Goal: Use online tool/utility: Utilize a website feature to perform a specific function

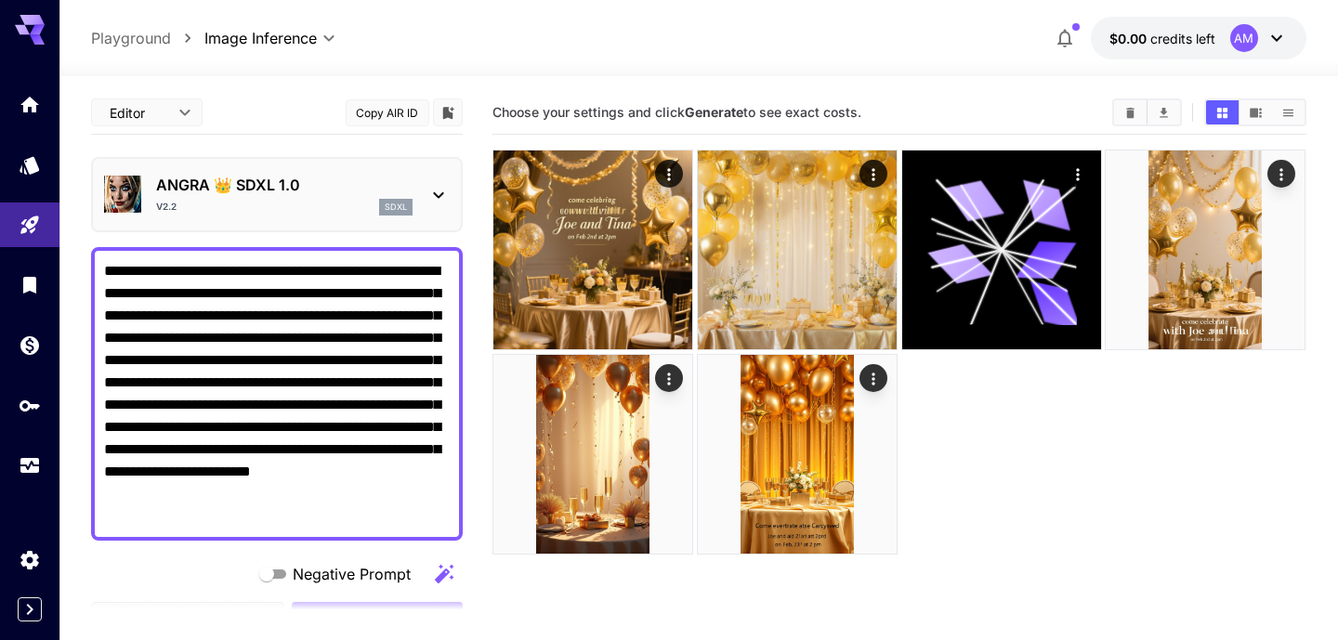
click at [607, 298] on img at bounding box center [592, 250] width 199 height 199
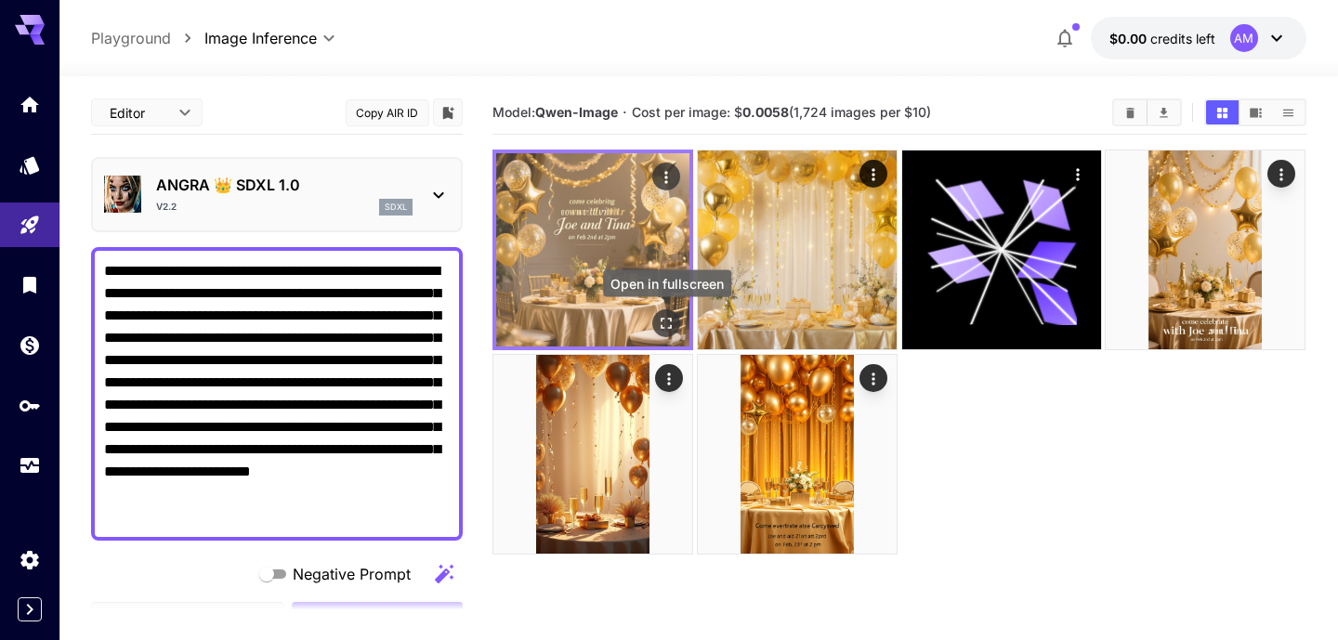
click at [666, 317] on icon "Open in fullscreen" at bounding box center [667, 323] width 19 height 19
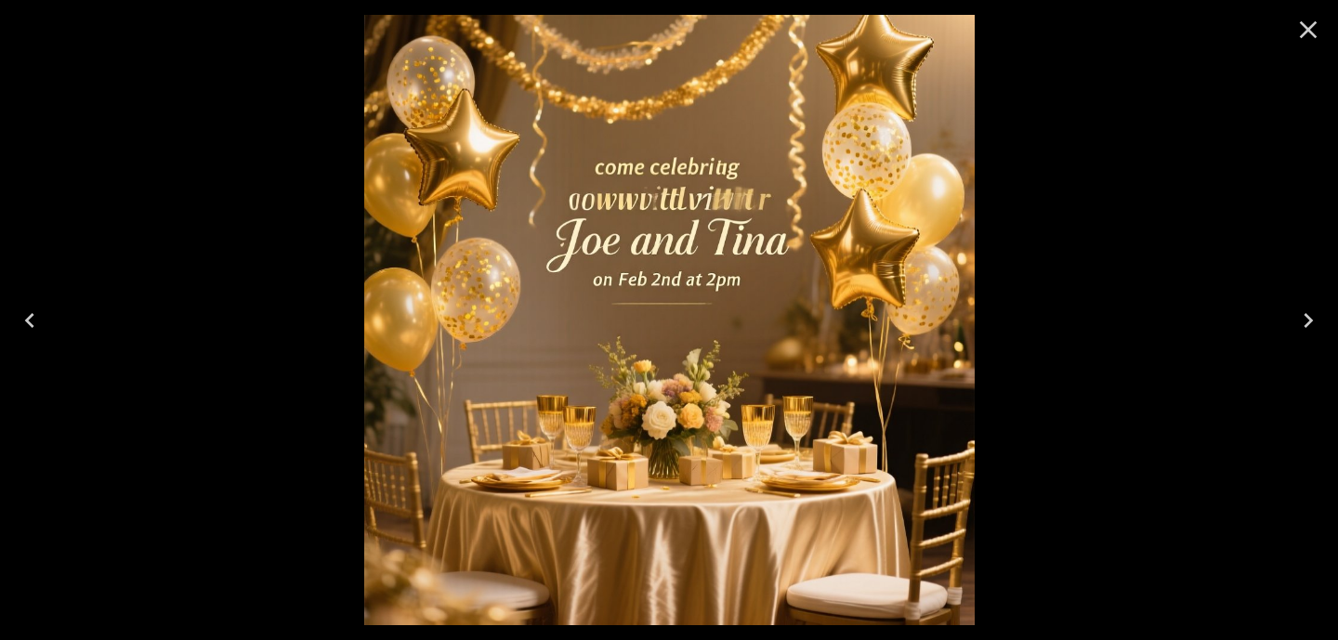
click at [1322, 33] on icon "Close" at bounding box center [1309, 30] width 30 height 30
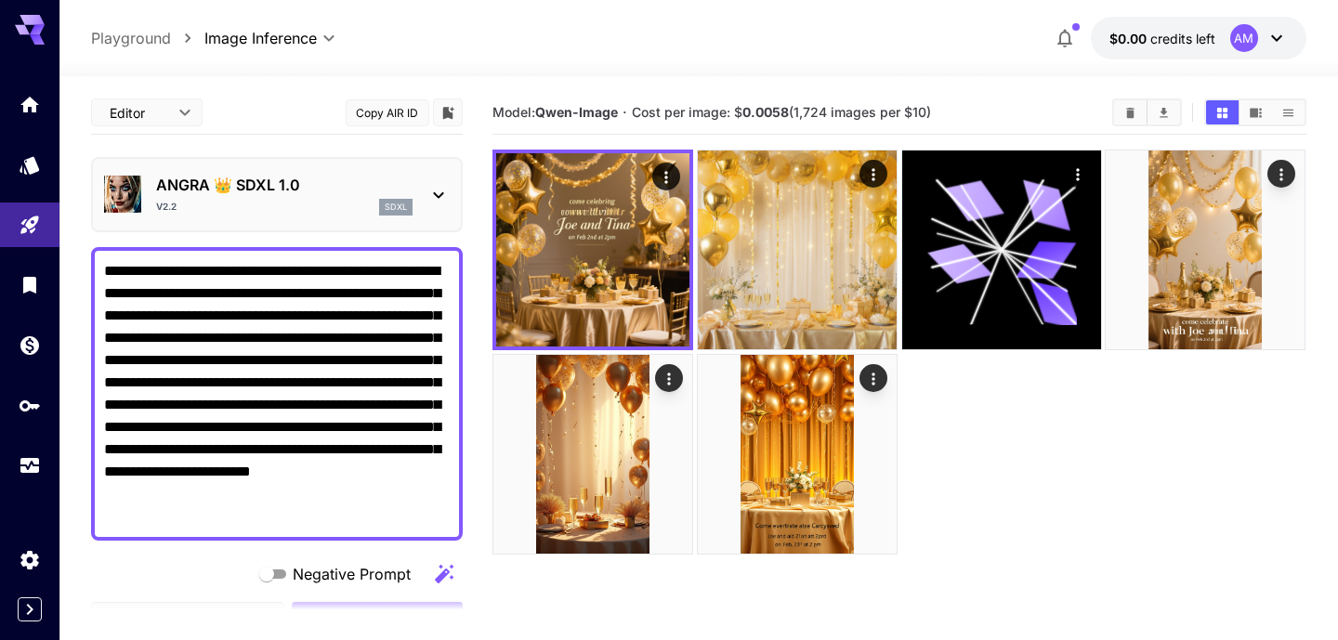
click at [434, 191] on icon at bounding box center [439, 195] width 22 height 22
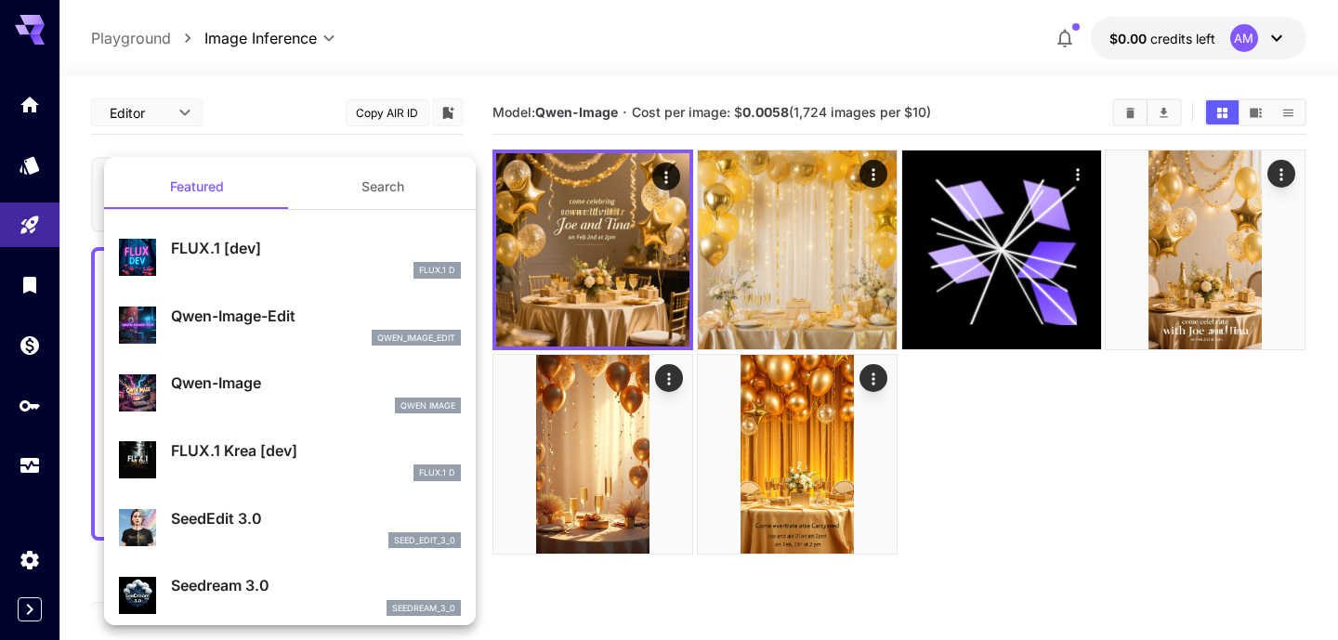
click at [249, 387] on p "Qwen-Image" at bounding box center [316, 383] width 290 height 22
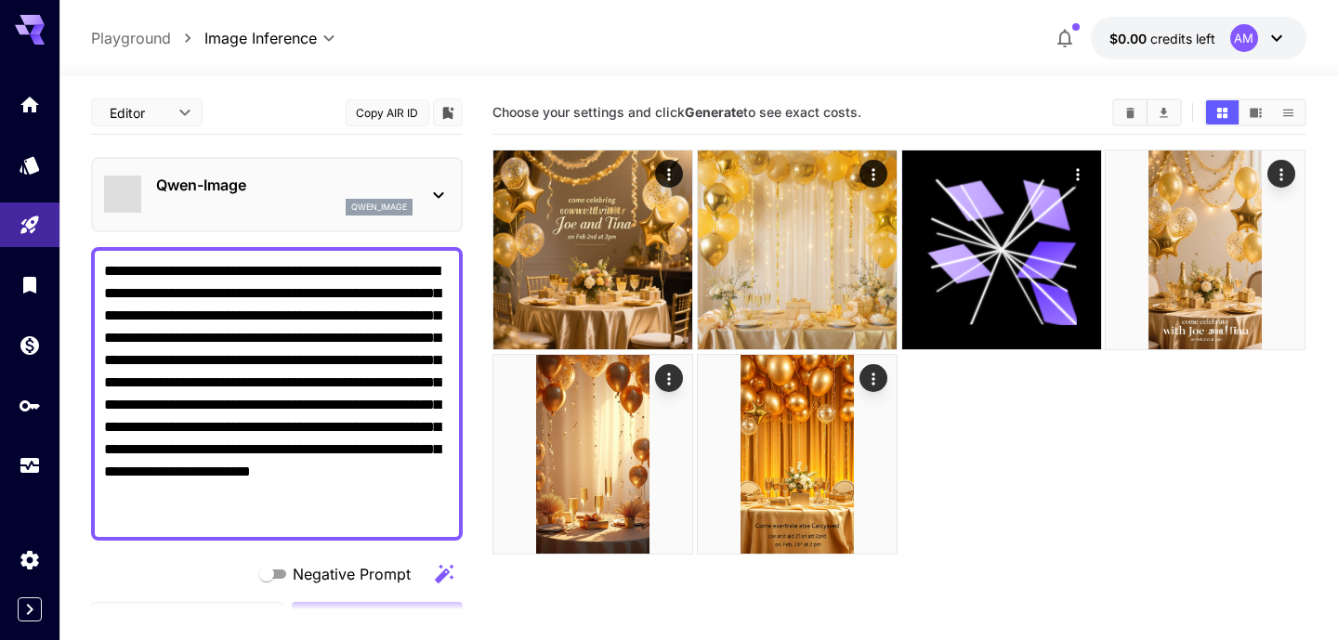
type input "***"
click at [435, 202] on icon at bounding box center [439, 195] width 22 height 22
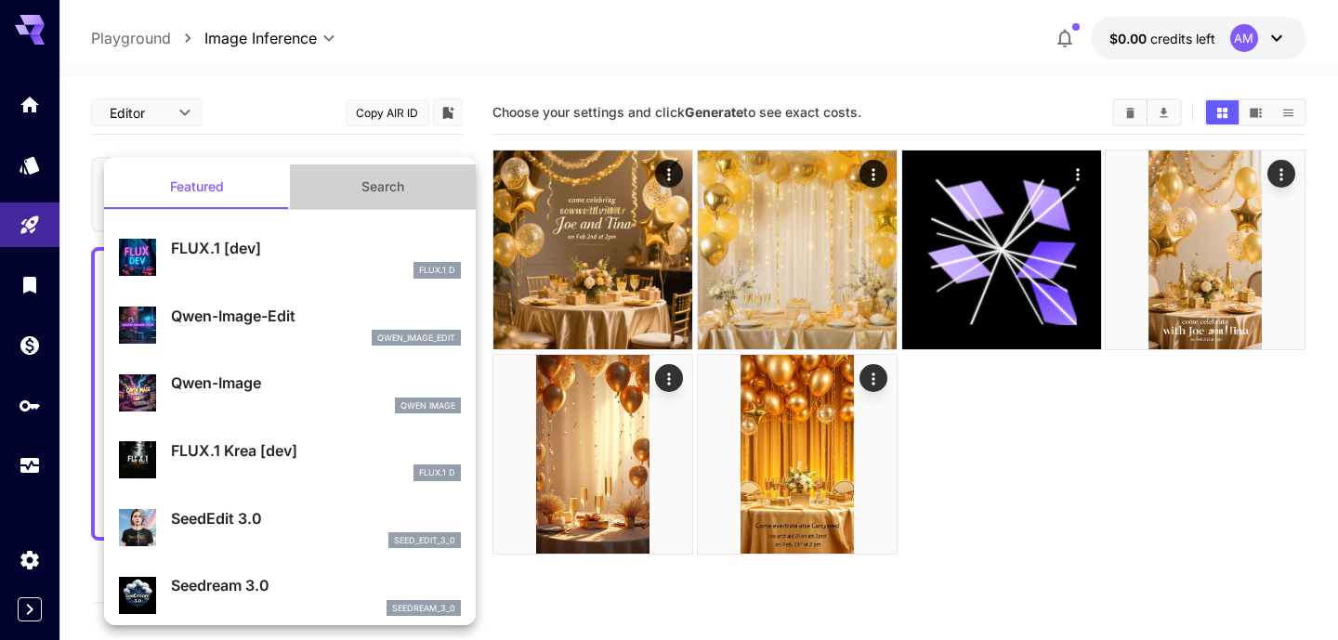
click at [383, 180] on button "Search" at bounding box center [383, 186] width 186 height 45
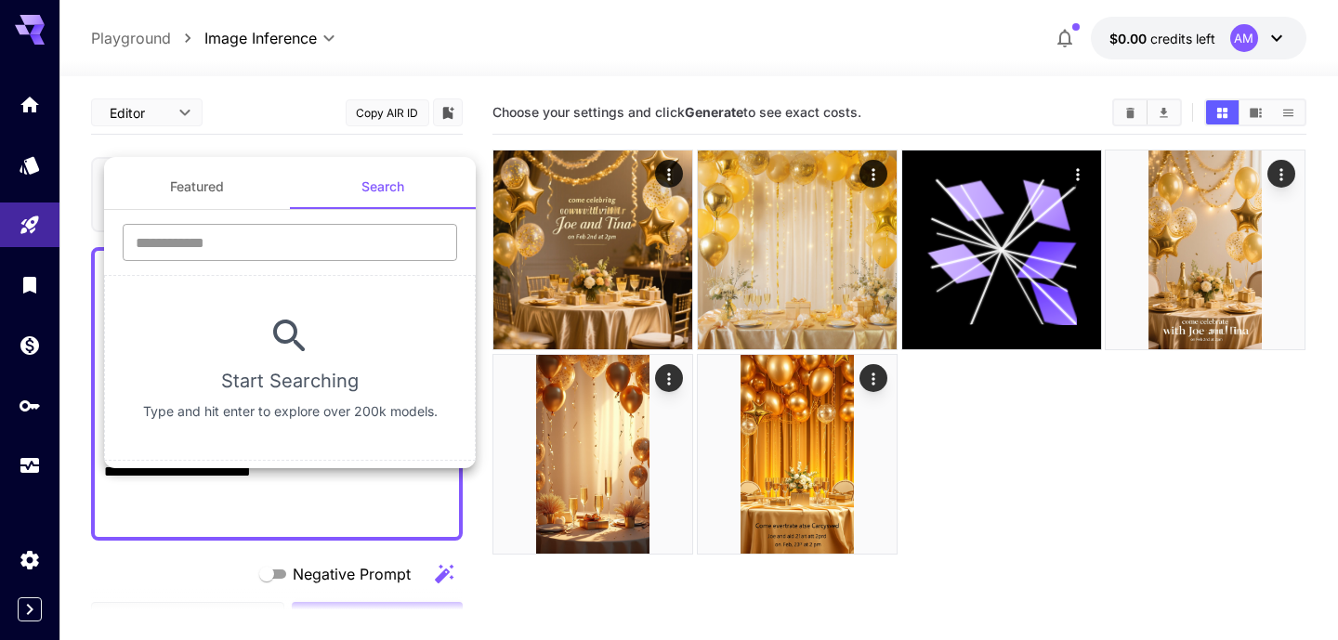
click at [170, 228] on input "text" at bounding box center [290, 242] width 335 height 37
type input "****"
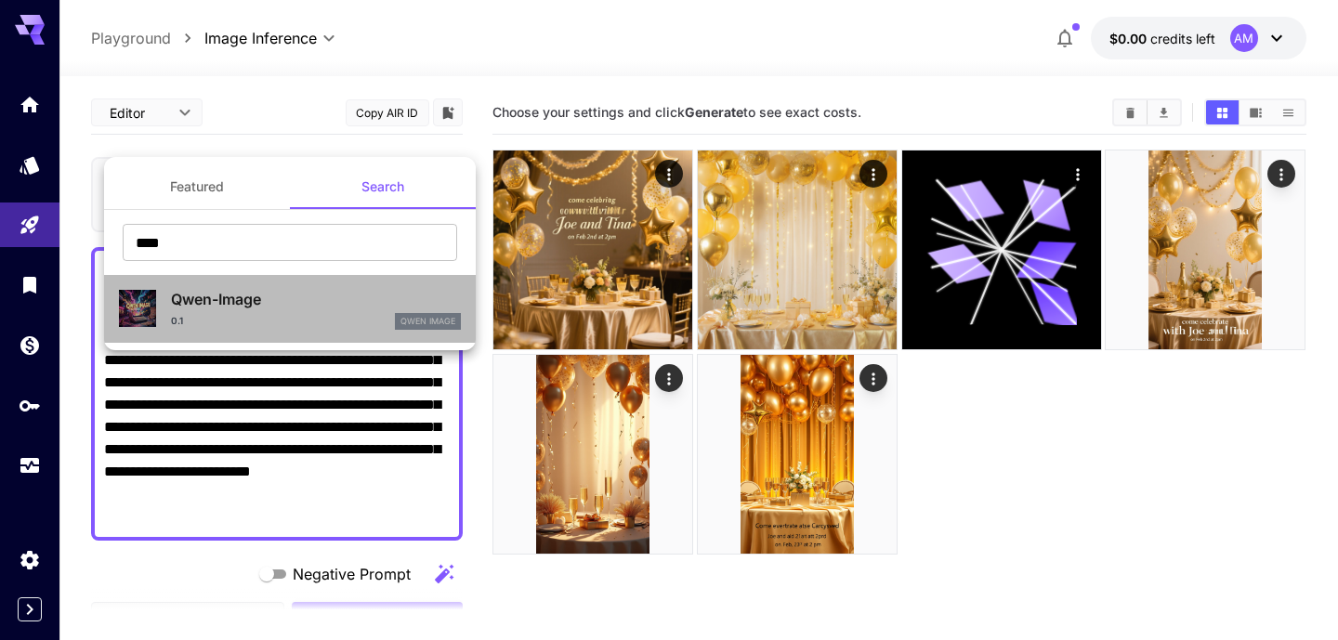
click at [284, 303] on p "Qwen-Image" at bounding box center [316, 299] width 290 height 22
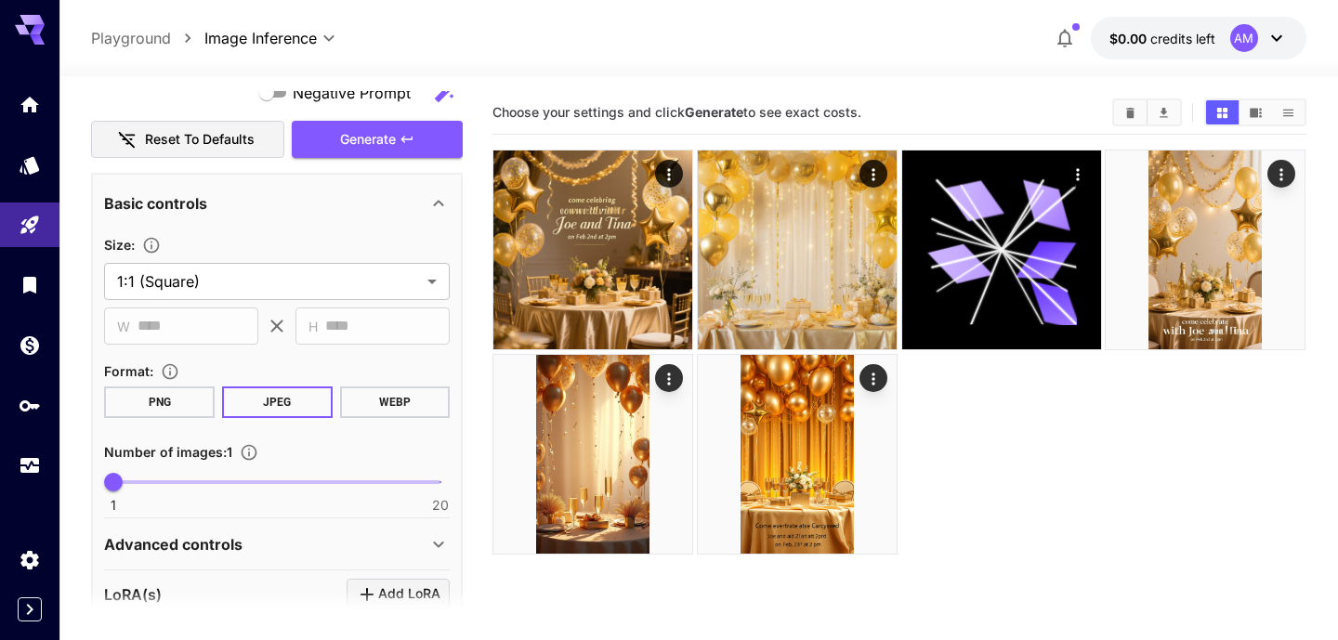
scroll to position [522, 0]
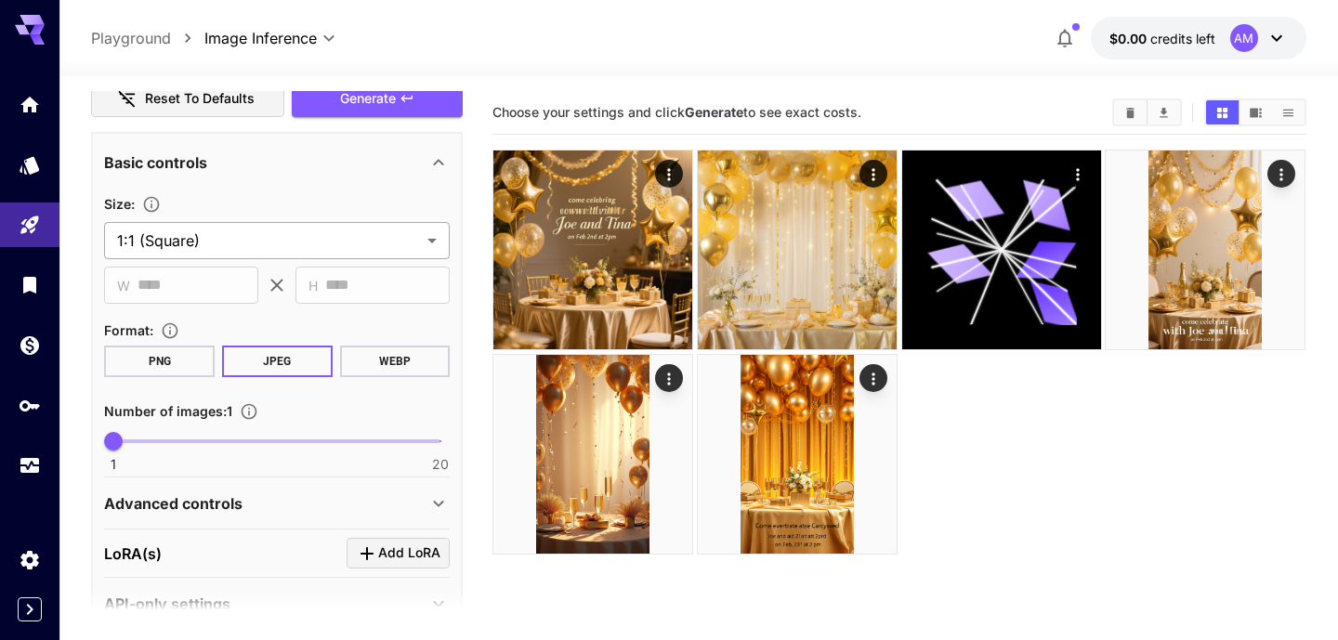
click at [437, 242] on body "**********" at bounding box center [669, 393] width 1338 height 787
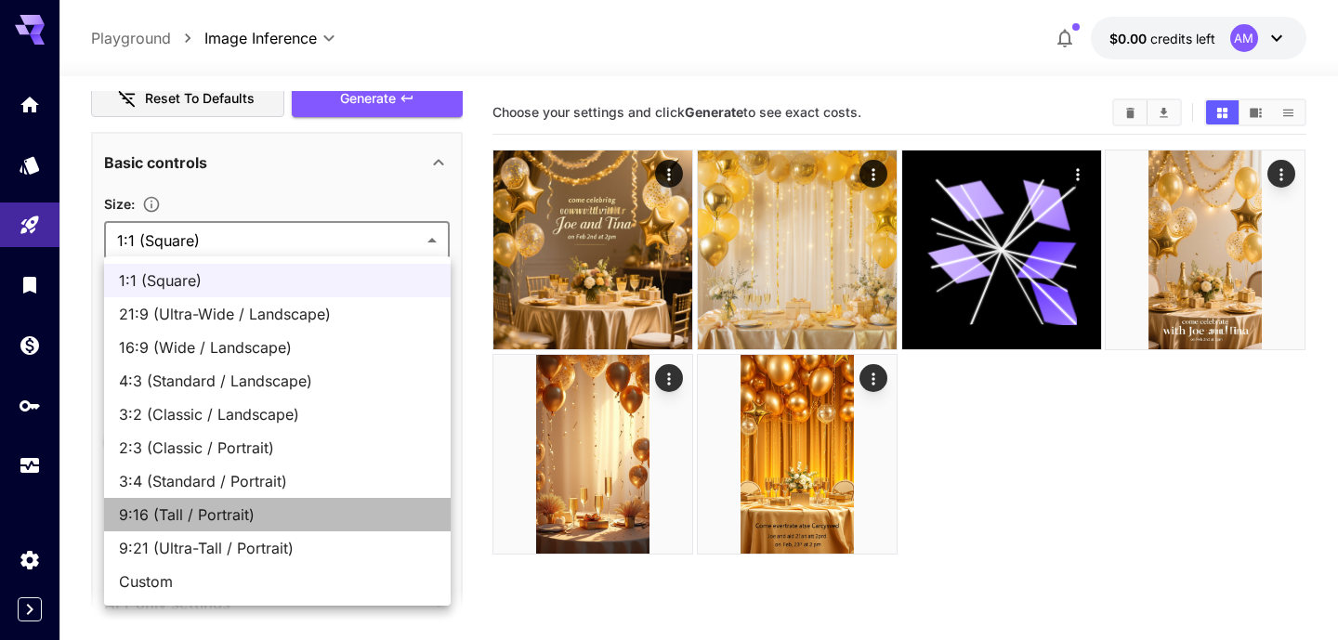
click at [174, 520] on span "9:16 (Tall / Portrait)" at bounding box center [277, 515] width 317 height 22
type input "**********"
type input "***"
type input "****"
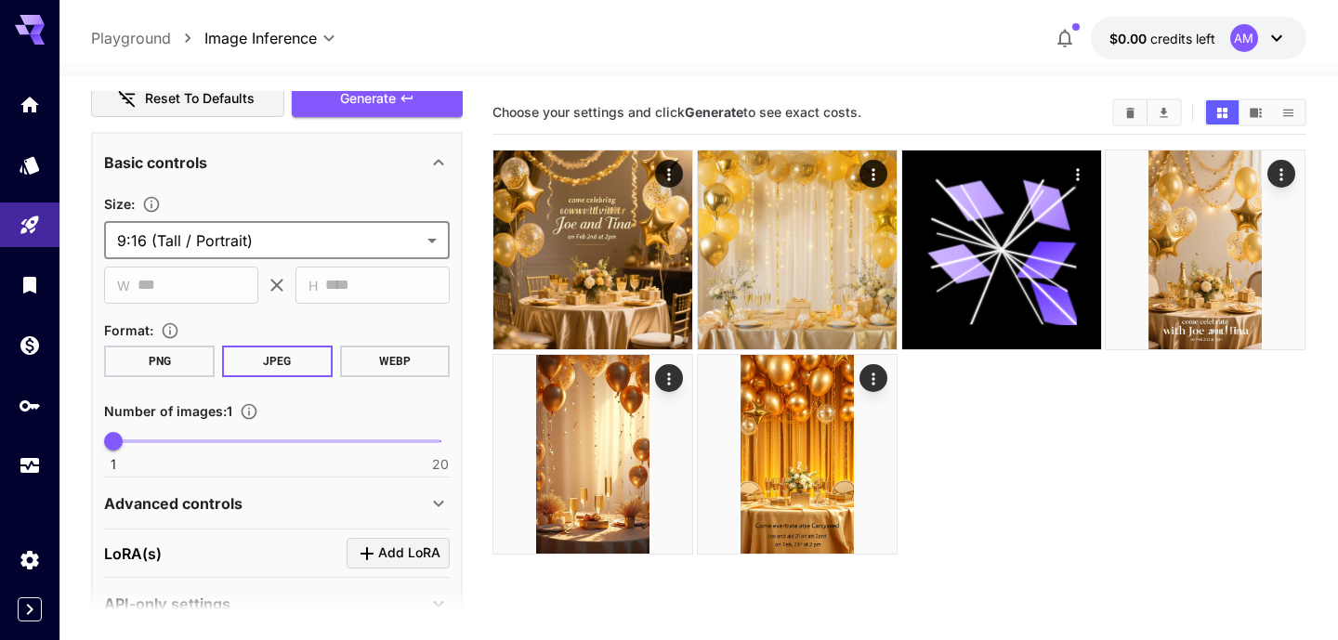
click at [433, 497] on icon at bounding box center [439, 504] width 22 height 22
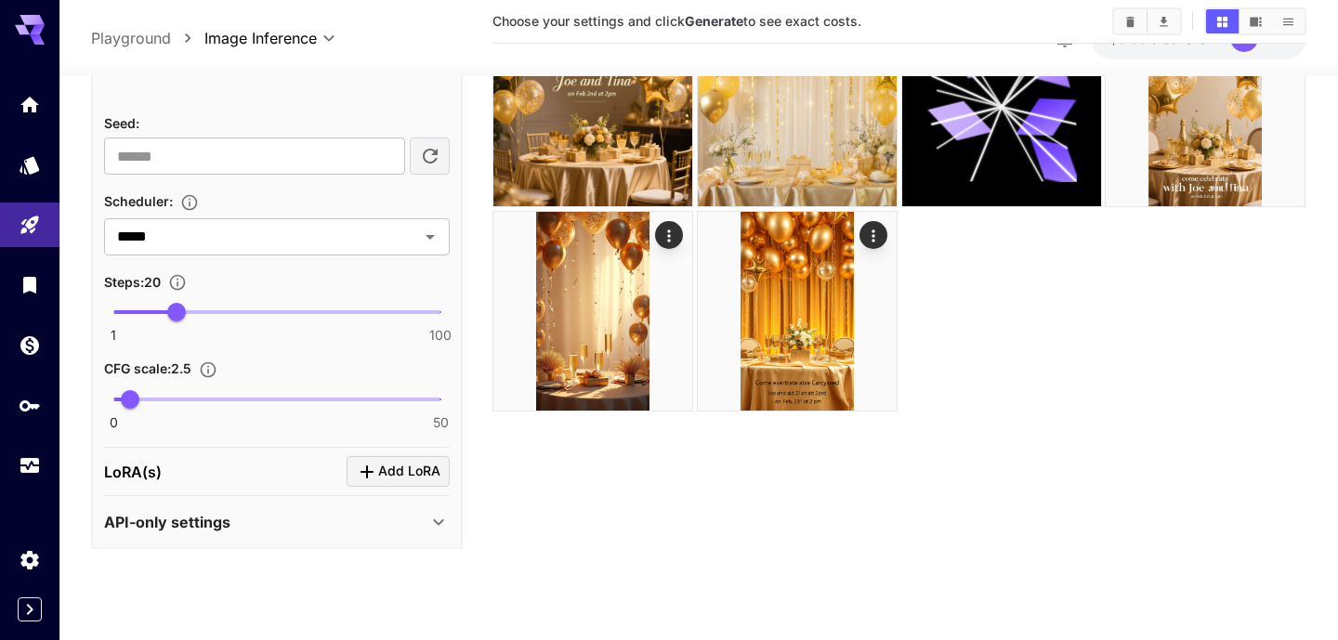
scroll to position [147, 0]
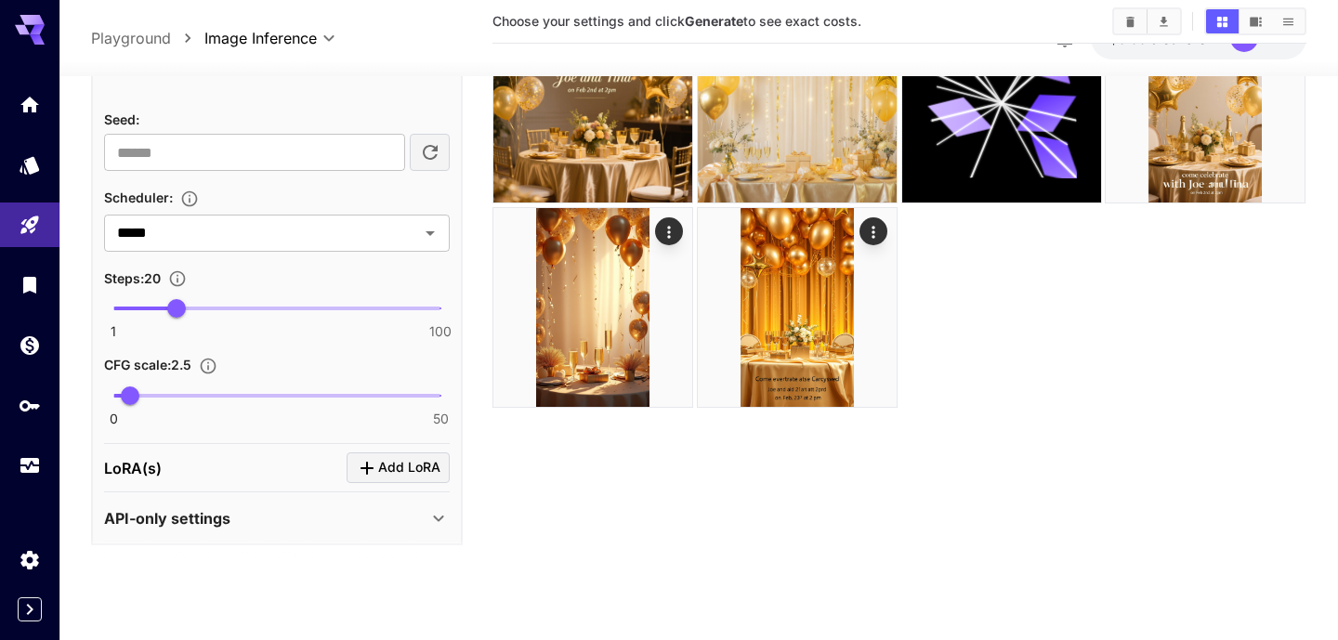
click at [436, 515] on icon at bounding box center [439, 518] width 22 height 22
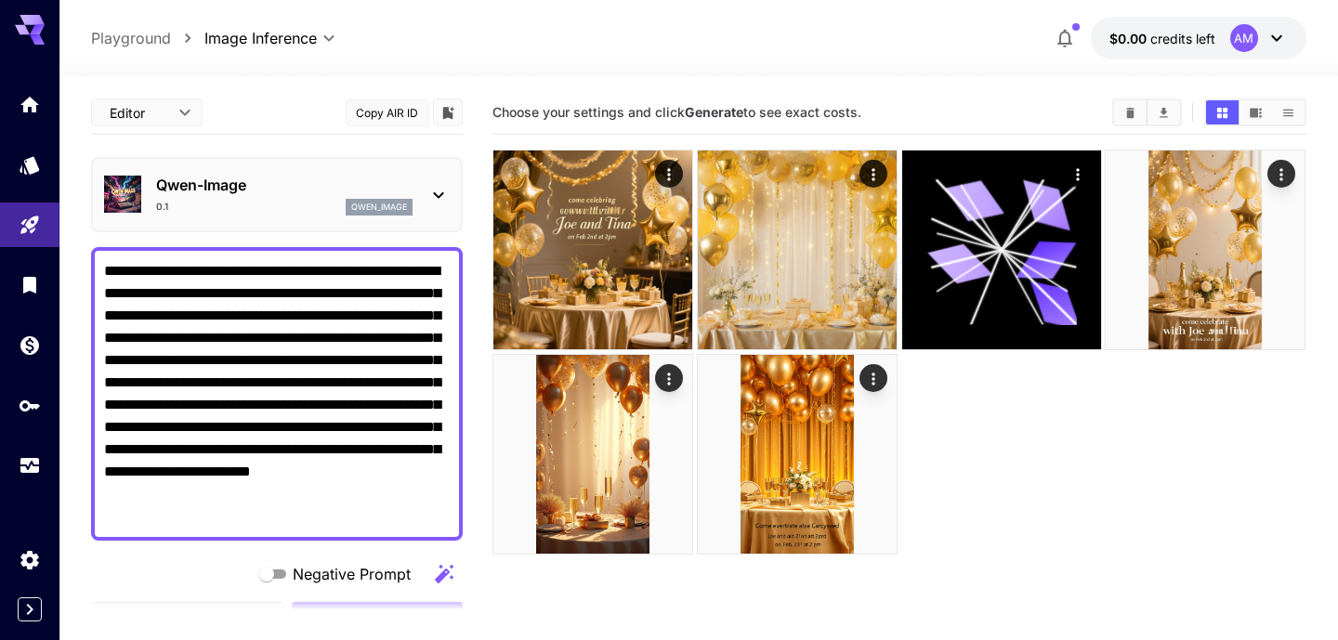
scroll to position [313, 0]
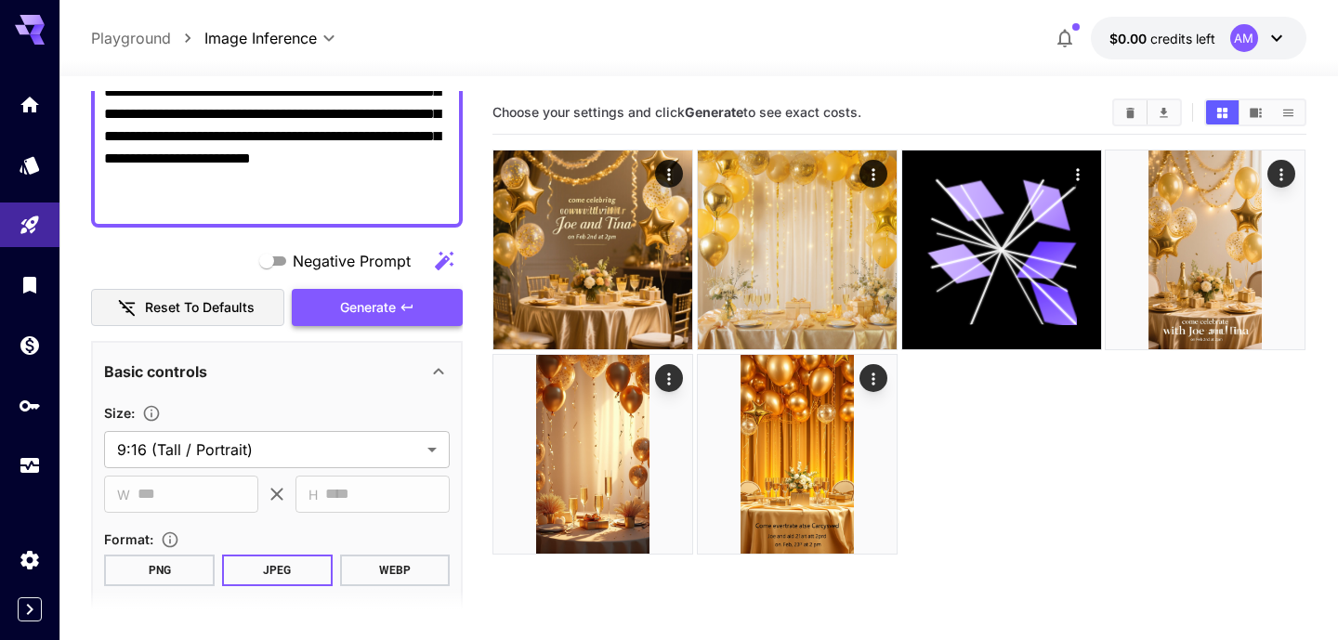
click at [370, 313] on span "Generate" at bounding box center [368, 307] width 56 height 23
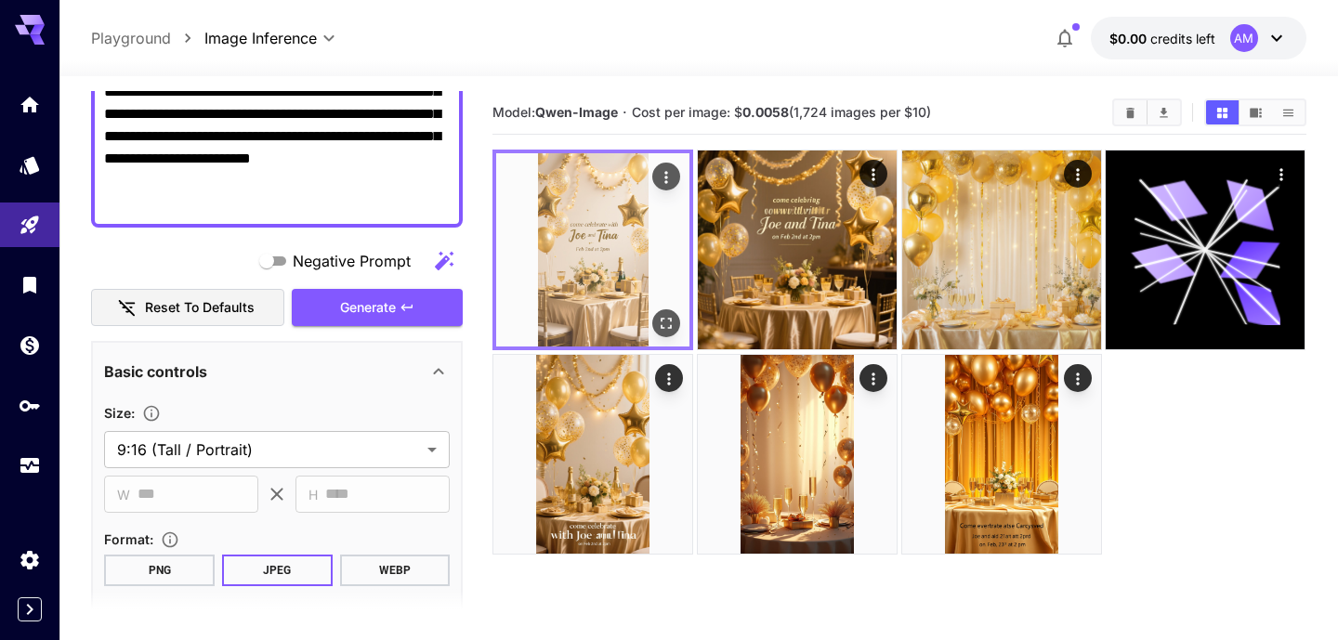
click at [611, 278] on img at bounding box center [592, 249] width 193 height 193
click at [606, 309] on img at bounding box center [592, 249] width 193 height 193
click at [668, 320] on icon "Open in fullscreen" at bounding box center [667, 323] width 19 height 19
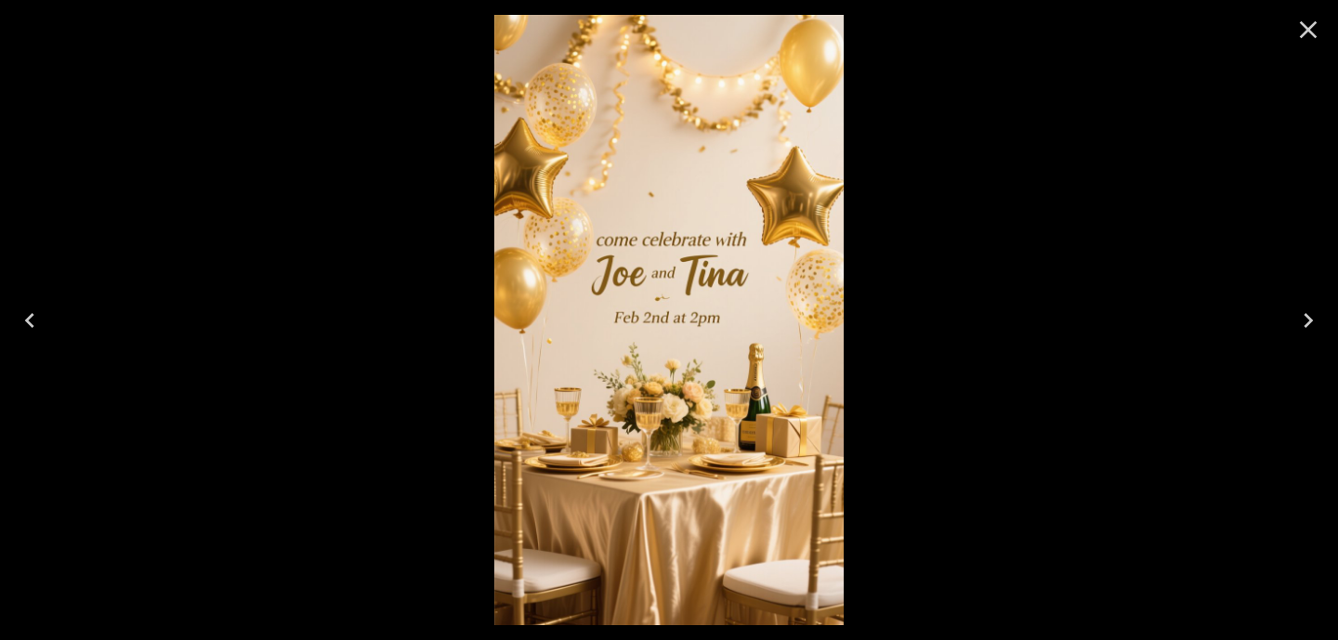
click at [1309, 33] on icon "Close" at bounding box center [1309, 30] width 30 height 30
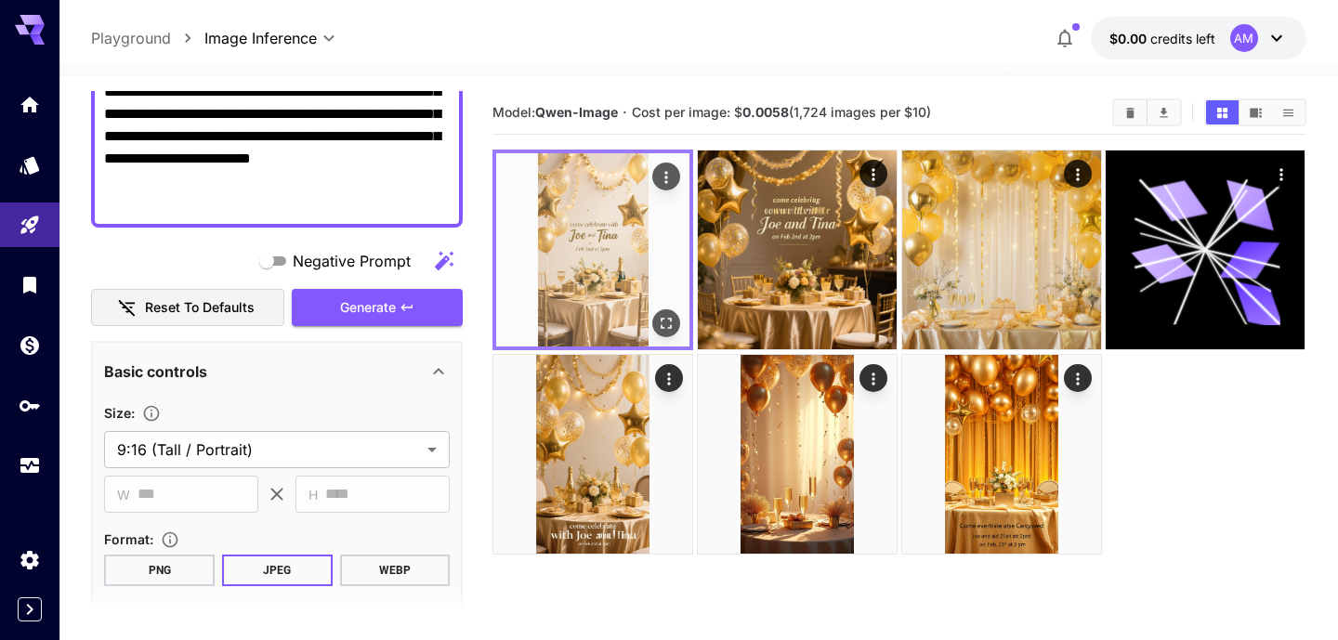
click at [604, 251] on img at bounding box center [592, 249] width 193 height 193
click at [670, 325] on icon "Open in fullscreen" at bounding box center [667, 323] width 19 height 19
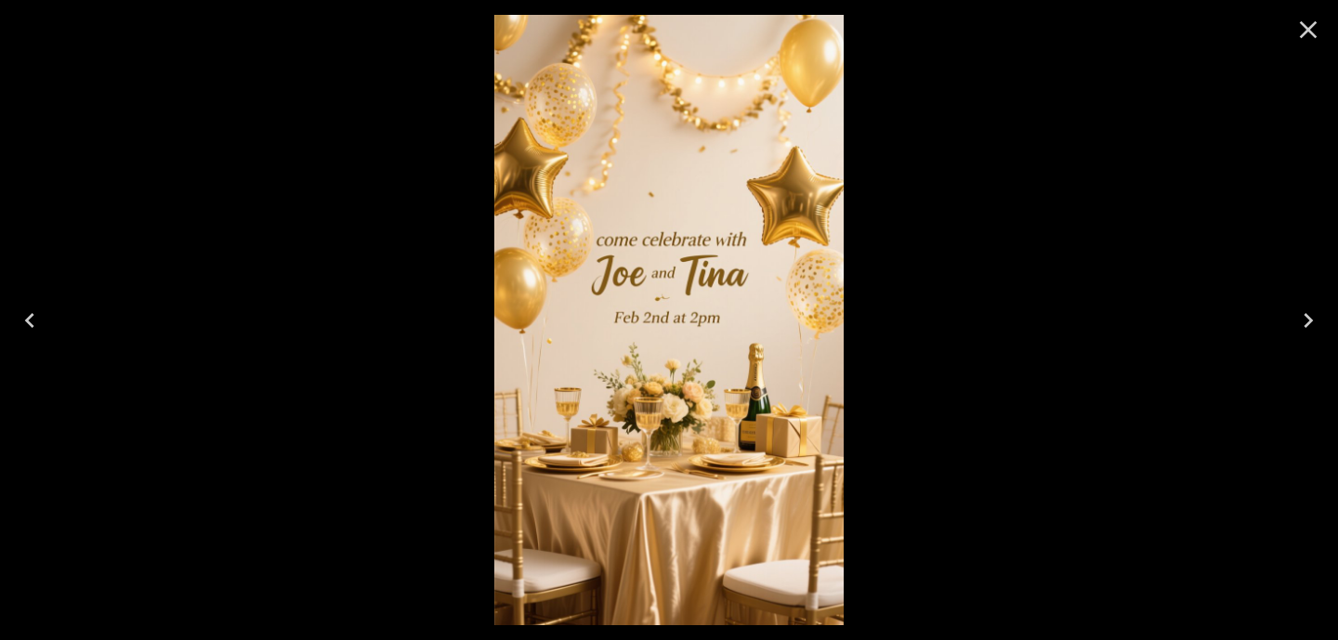
click at [1312, 22] on icon "Close" at bounding box center [1309, 30] width 30 height 30
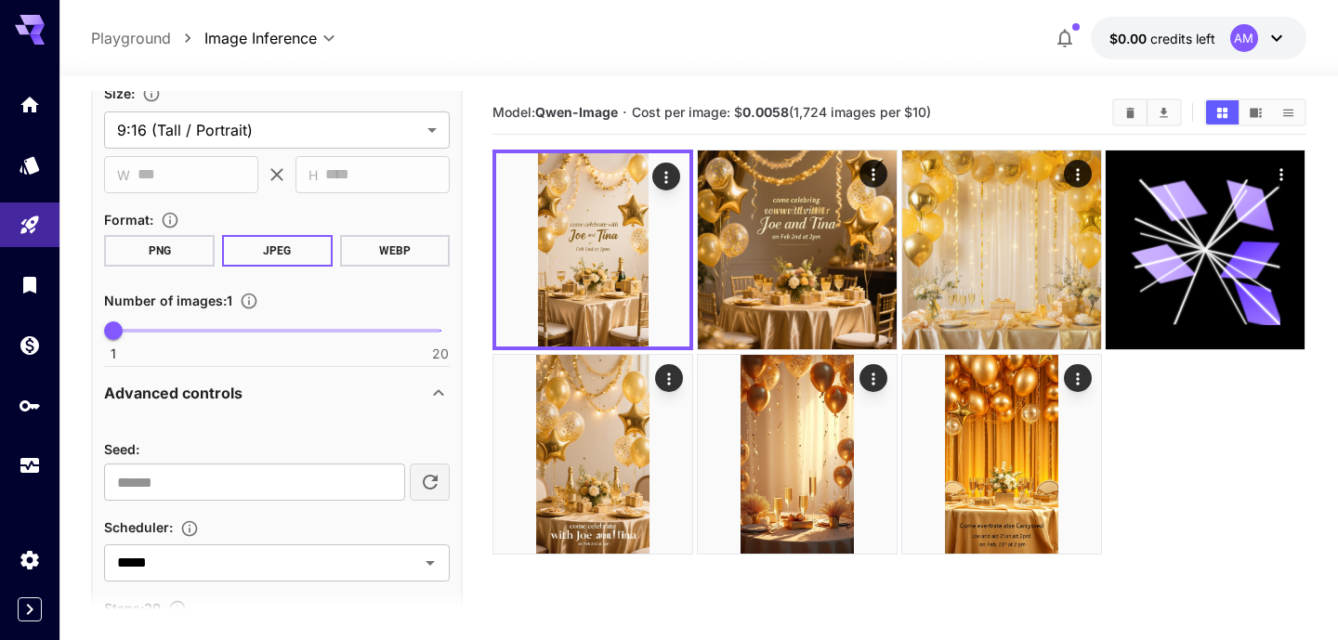
scroll to position [627, 0]
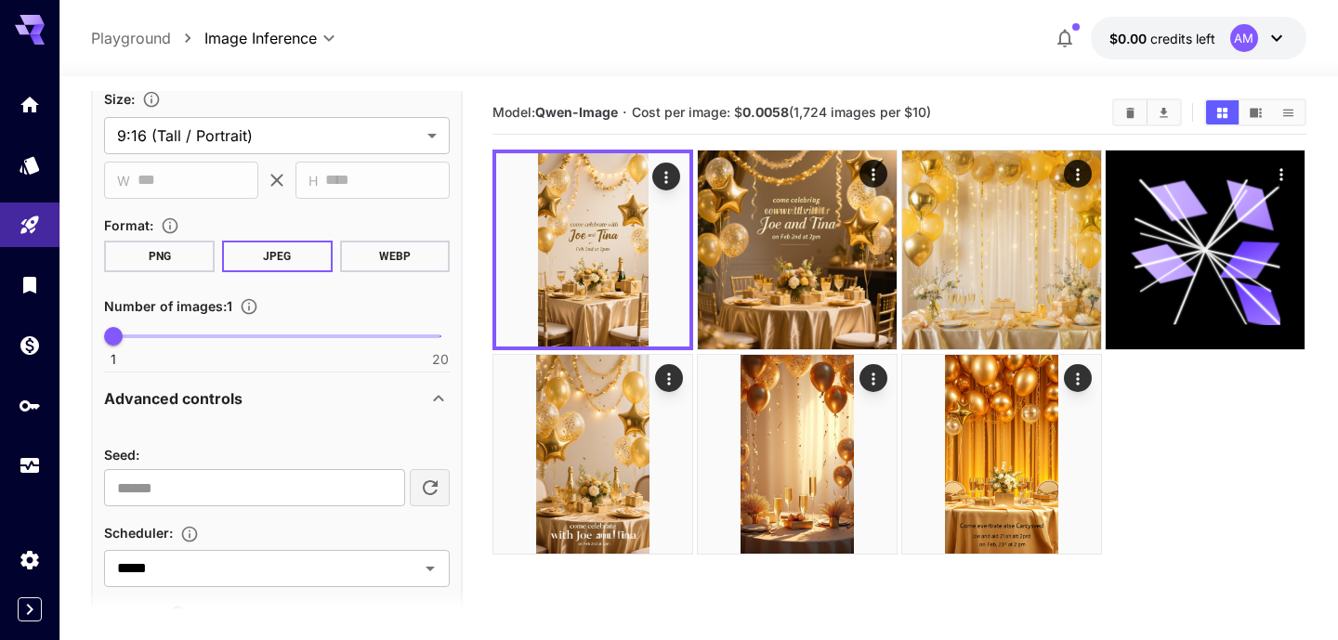
drag, startPoint x: 947, startPoint y: 114, endPoint x: 495, endPoint y: 114, distance: 451.7
click at [495, 114] on section "Model: [PERSON_NAME]-Image · Cost per image: $ 0.0058 (1,724 images per $10)" at bounding box center [795, 112] width 605 height 22
copy section "Model: [PERSON_NAME]-Image · Cost per image: $ 0.0058 (1,724 images per $10)"
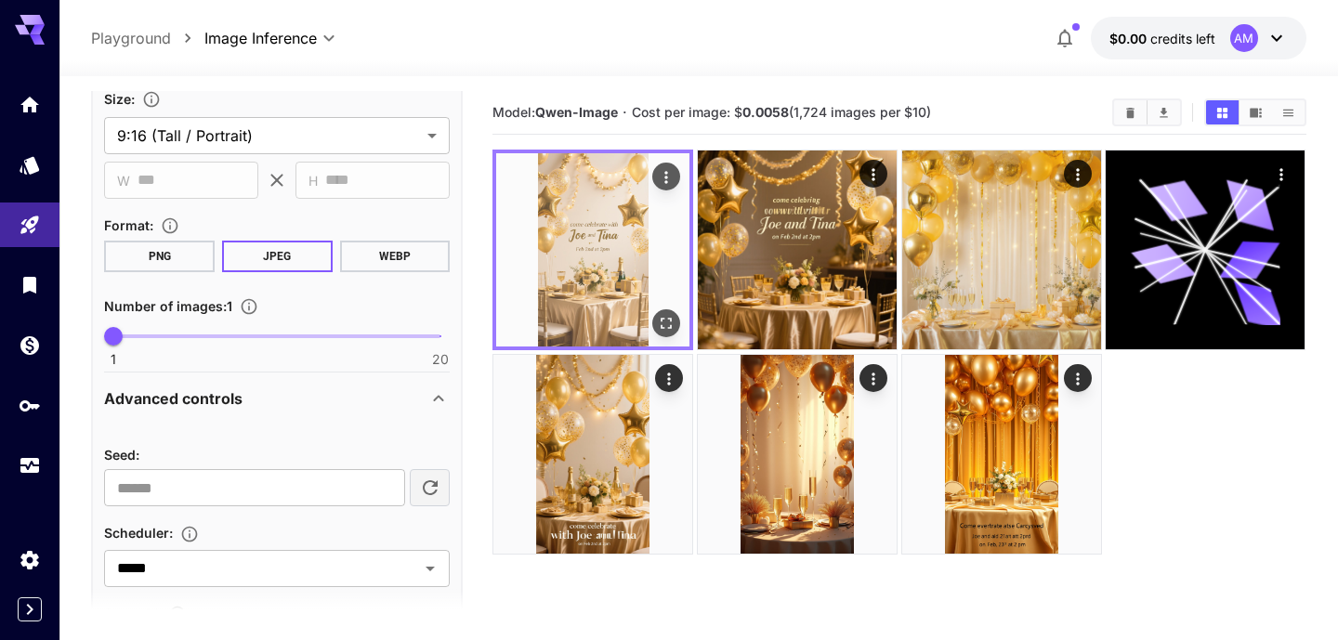
click at [618, 255] on img at bounding box center [592, 249] width 193 height 193
click at [669, 317] on icon "Open in fullscreen" at bounding box center [667, 323] width 19 height 19
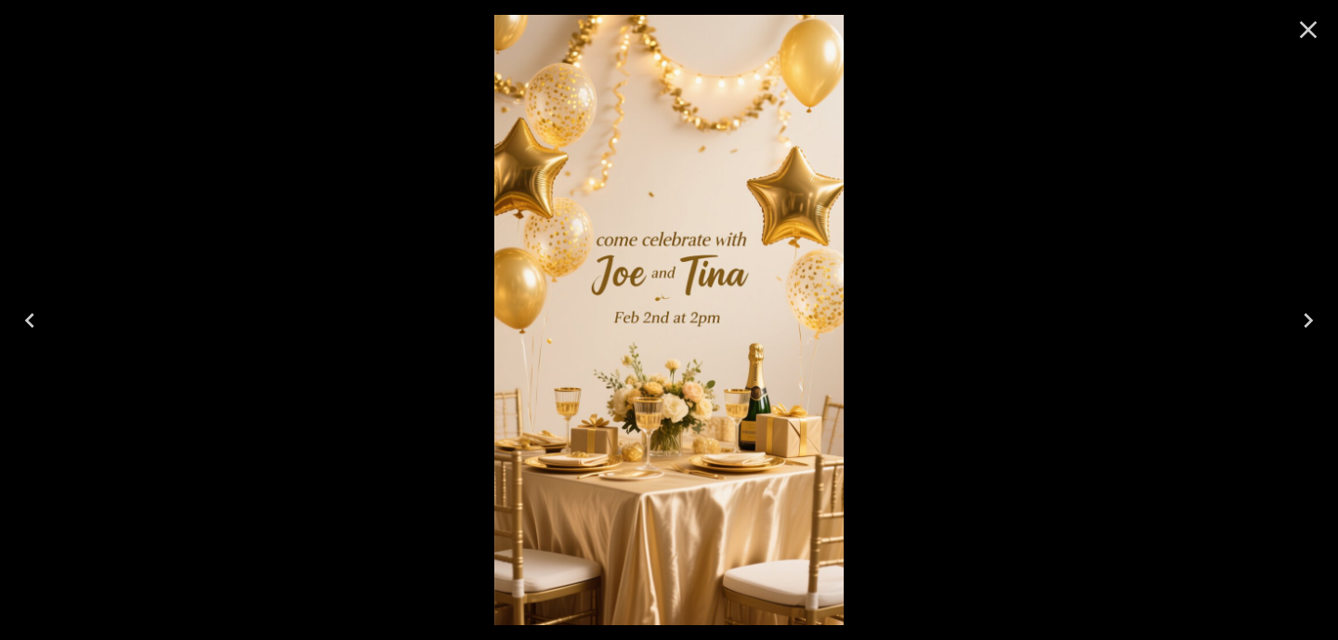
click at [1321, 27] on icon "Close" at bounding box center [1309, 30] width 30 height 30
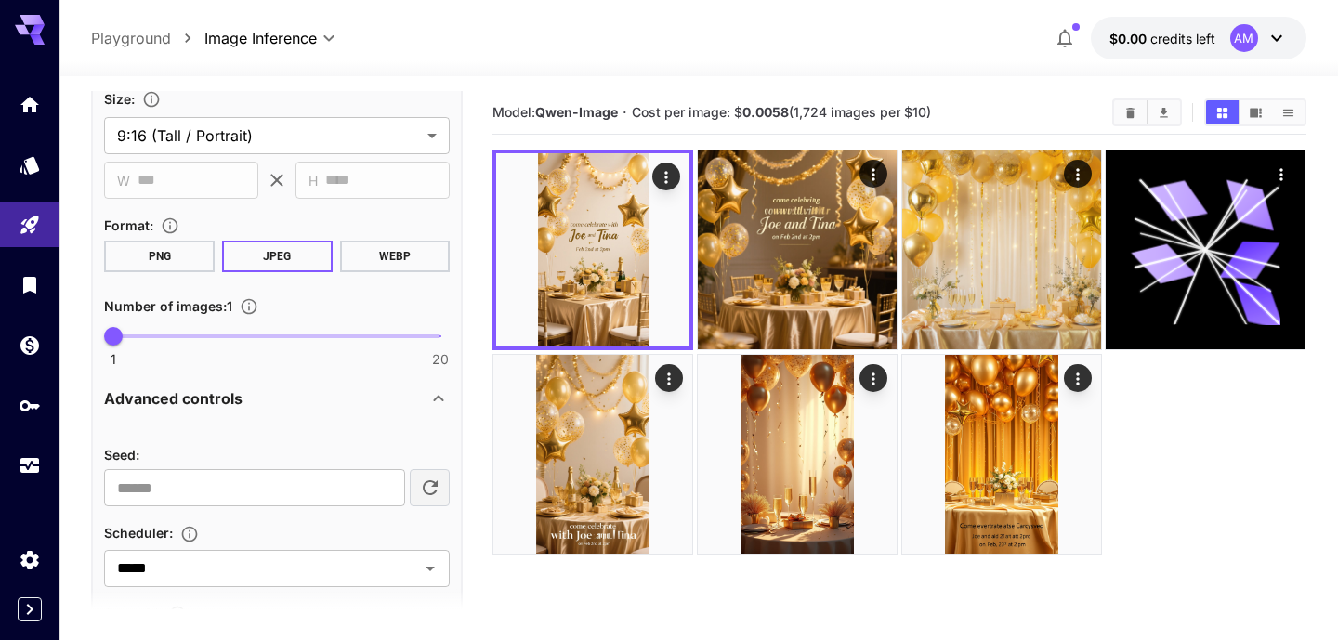
drag, startPoint x: 638, startPoint y: 112, endPoint x: 971, endPoint y: 100, distance: 333.8
click at [971, 100] on div "Model: [PERSON_NAME]-Image · Cost per image: $ 0.0058 (1,724 images per $10)" at bounding box center [899, 113] width 813 height 28
